Goal: Task Accomplishment & Management: Use online tool/utility

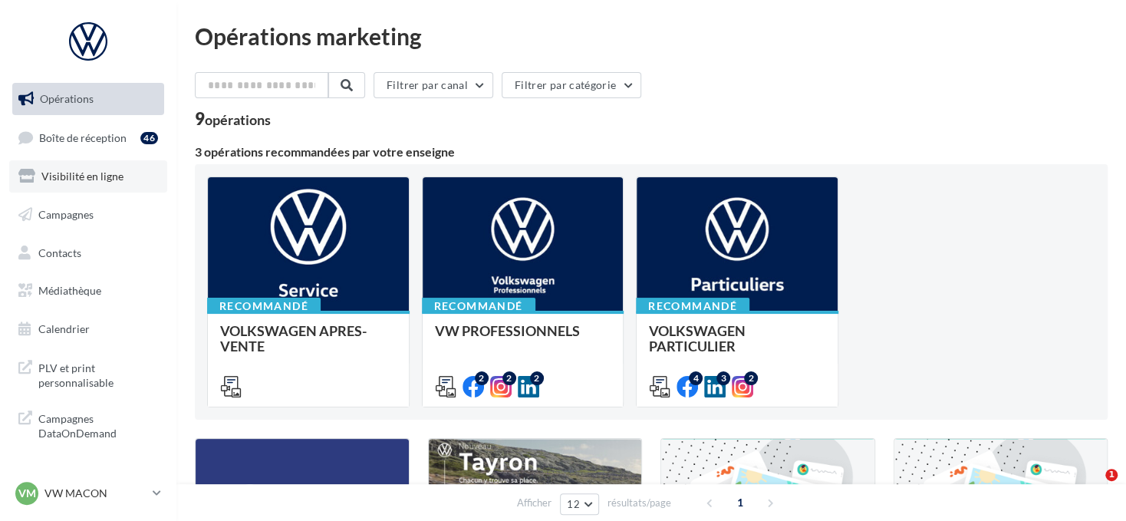
click at [139, 177] on link "Visibilité en ligne" at bounding box center [88, 176] width 158 height 32
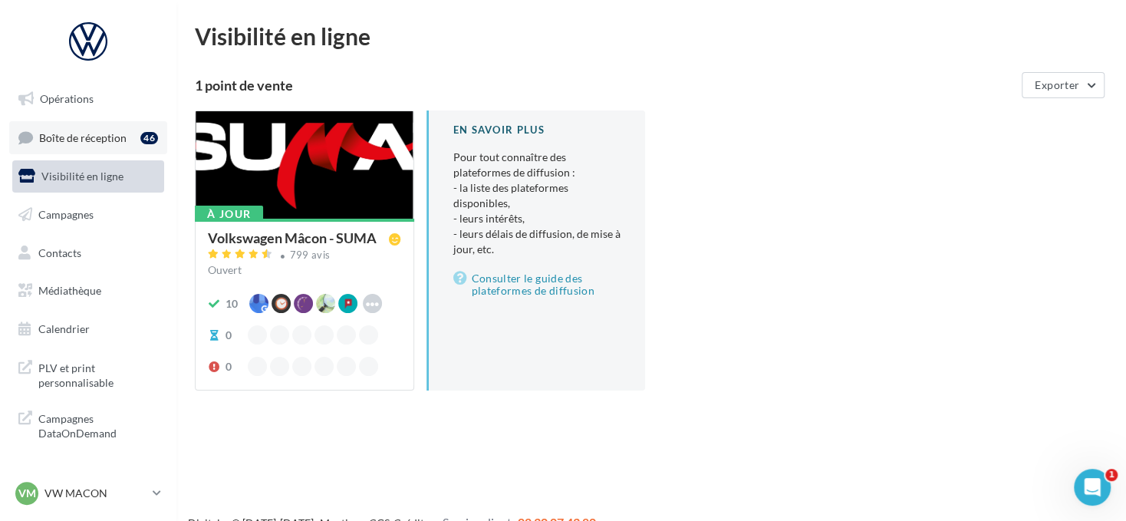
click at [131, 132] on link "Boîte de réception 46" at bounding box center [88, 137] width 158 height 33
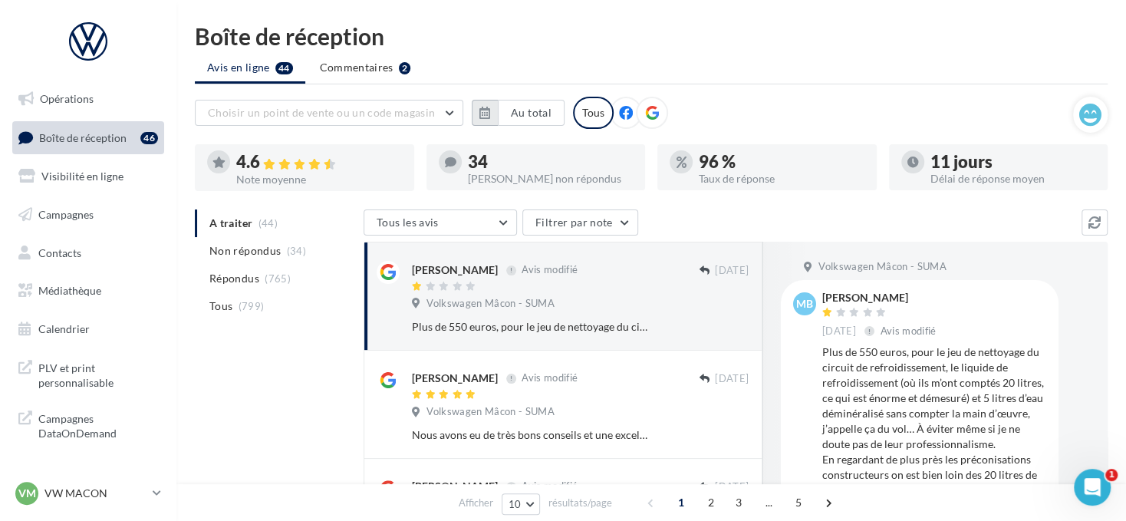
click at [486, 110] on icon "button" at bounding box center [485, 113] width 11 height 12
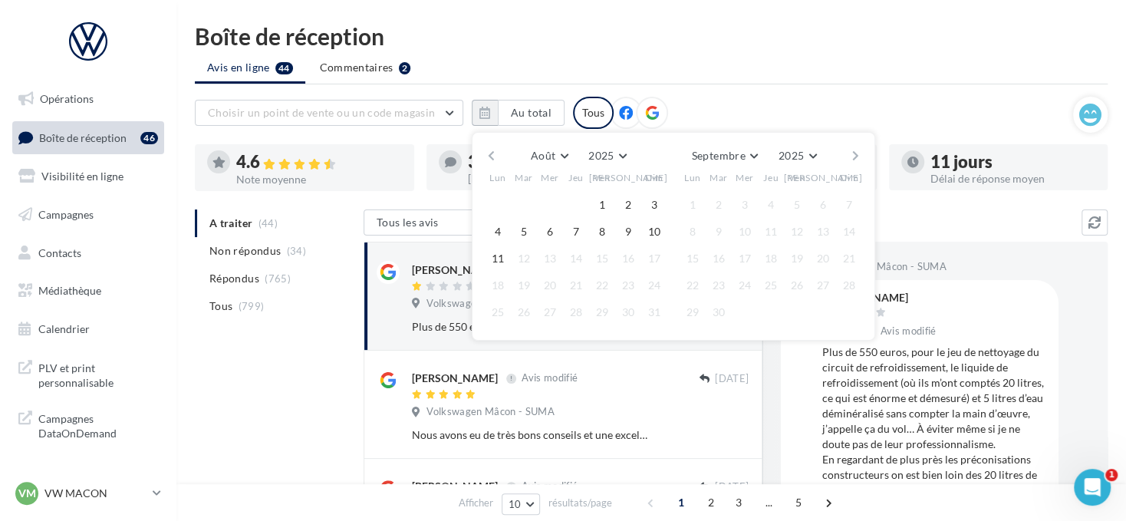
click at [492, 148] on button "button" at bounding box center [491, 155] width 13 height 21
click at [524, 199] on button "1" at bounding box center [524, 204] width 23 height 23
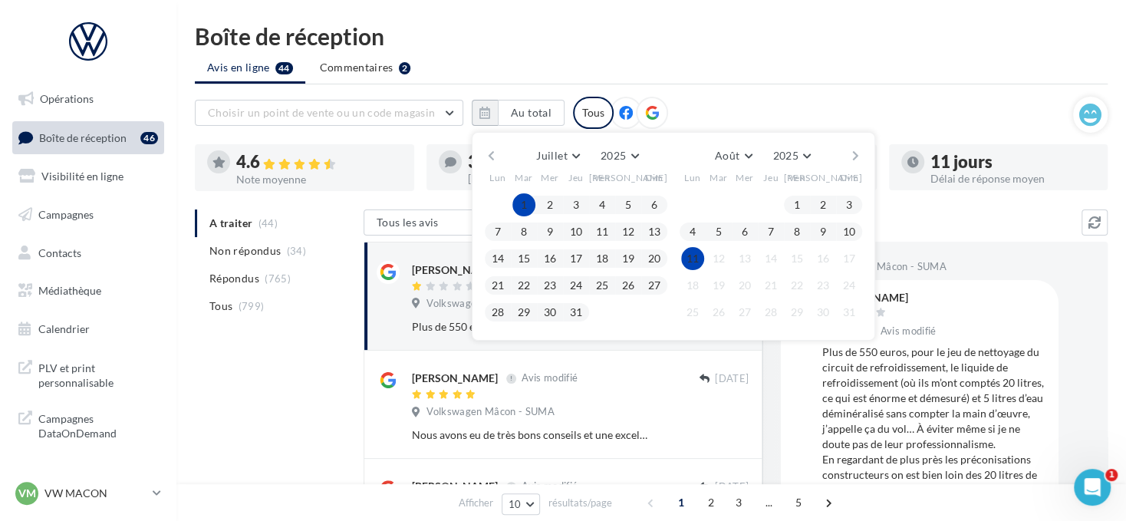
click at [695, 254] on button "11" at bounding box center [692, 258] width 23 height 23
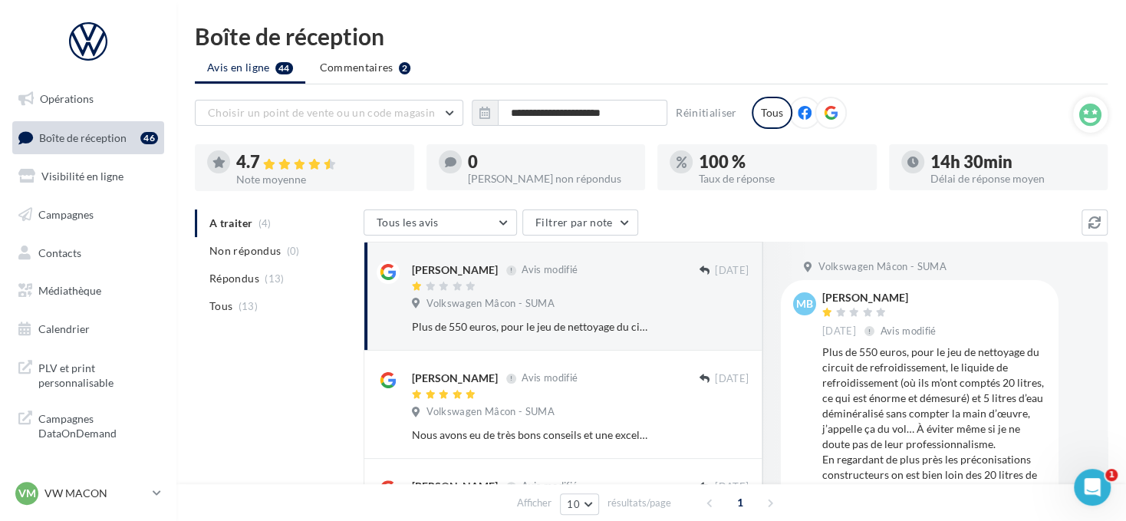
click at [824, 111] on icon at bounding box center [831, 113] width 14 height 14
